Goal: Task Accomplishment & Management: Complete application form

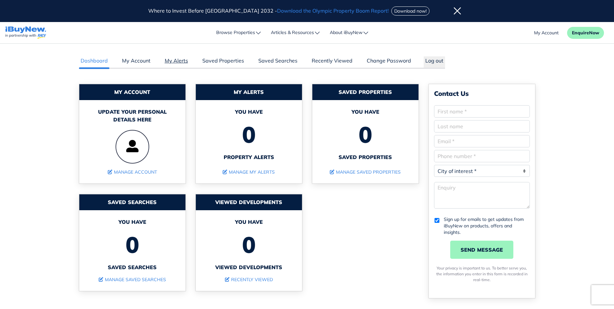
click at [175, 60] on link "My Alerts" at bounding box center [176, 62] width 27 height 11
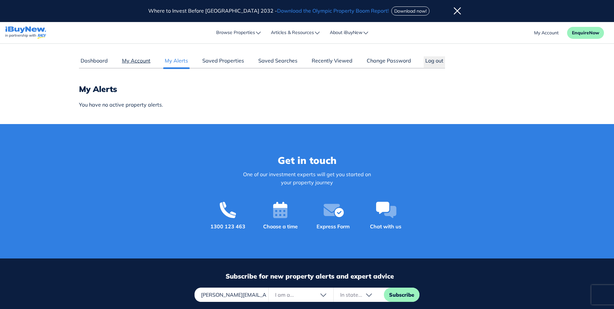
click at [131, 63] on link "My Account" at bounding box center [136, 62] width 32 height 11
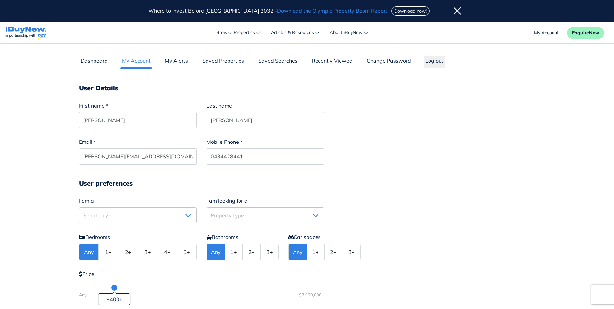
click at [86, 62] on link "Dashboard" at bounding box center [94, 62] width 30 height 11
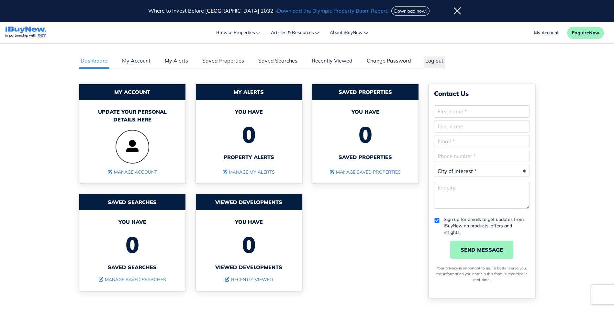
click at [128, 61] on link "My Account" at bounding box center [136, 62] width 32 height 11
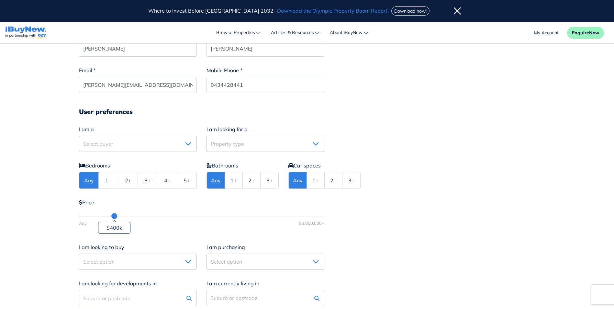
scroll to position [97, 0]
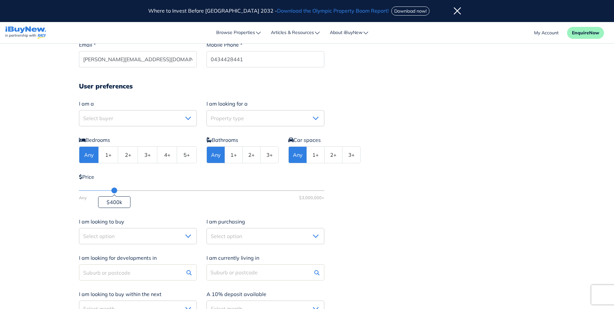
click at [125, 117] on button "Select buyer" at bounding box center [138, 118] width 118 height 16
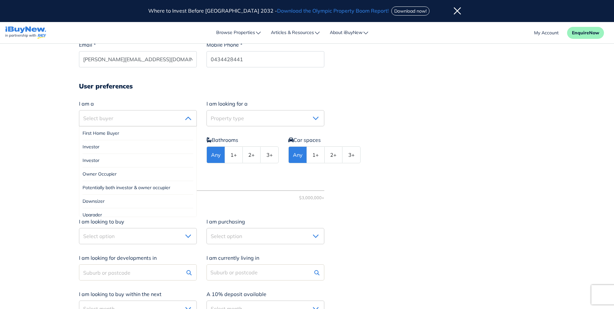
drag, startPoint x: 99, startPoint y: 136, endPoint x: 159, endPoint y: 127, distance: 59.9
click at [99, 136] on div "First Home Buyer" at bounding box center [138, 134] width 111 height 14
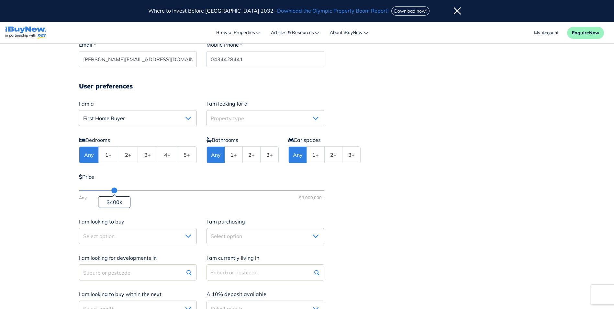
click at [235, 116] on span "Property type" at bounding box center [227, 118] width 33 height 6
drag, startPoint x: 221, startPoint y: 137, endPoint x: 212, endPoint y: 135, distance: 8.6
click at [220, 137] on div "Any" at bounding box center [265, 134] width 111 height 14
click at [191, 94] on form "User Details First name * Zachariah Last name Penner Email * zach@talentwealth.…" at bounding box center [307, 166] width 456 height 358
click at [233, 117] on button "Any" at bounding box center [265, 118] width 118 height 16
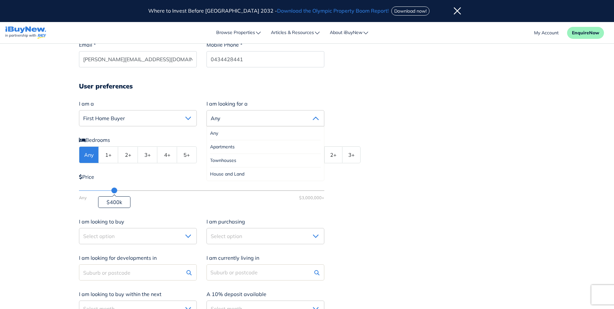
click at [233, 117] on button "Any" at bounding box center [265, 118] width 118 height 16
click at [302, 79] on form "User Details First name * Zachariah Last name Penner Email * zach@talentwealth.…" at bounding box center [307, 166] width 456 height 358
click at [129, 157] on button "2+" at bounding box center [127, 155] width 19 height 16
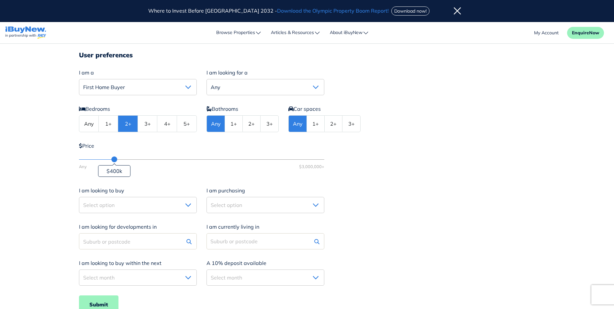
scroll to position [129, 0]
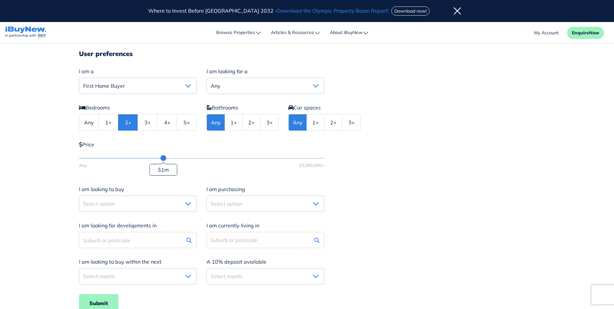
drag, startPoint x: 118, startPoint y: 158, endPoint x: 163, endPoint y: 157, distance: 45.3
click at [163, 157] on div at bounding box center [163, 158] width 6 height 6
click at [117, 170] on div "Price $1m Any $3,000,000+" at bounding box center [307, 157] width 456 height 35
click at [91, 206] on span "Select option" at bounding box center [98, 203] width 31 height 6
click at [104, 232] on div "Owner occupier" at bounding box center [138, 232] width 111 height 13
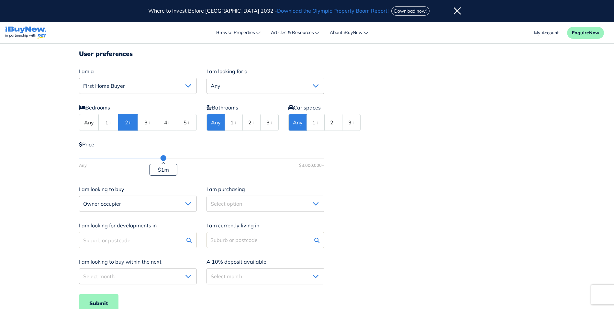
click at [238, 205] on span "Select option" at bounding box center [226, 203] width 31 height 6
click at [199, 178] on div "Bedrooms Any 1+ 2+ 3+ 4+ 5+ Bathrooms Any 1+ 2+ 3+ Car spaces Any 1+ 2+ 3+ Pric…" at bounding box center [307, 145] width 456 height 82
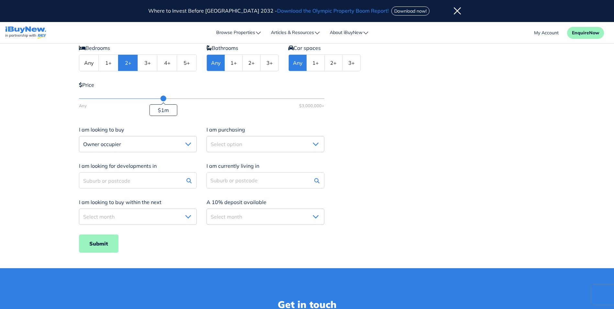
scroll to position [194, 0]
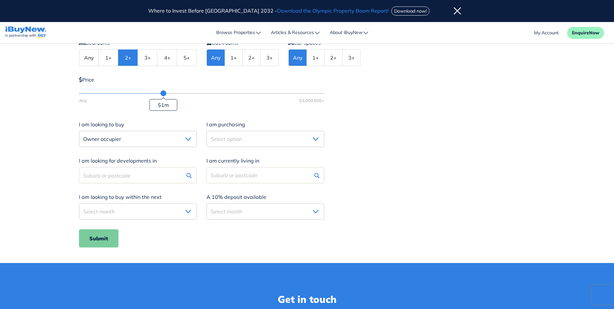
click at [107, 241] on button "Submit" at bounding box center [98, 238] width 39 height 18
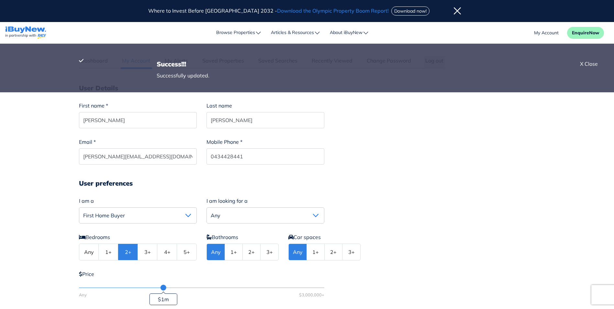
click at [454, 13] on icon at bounding box center [457, 11] width 7 height 8
